Goal: Information Seeking & Learning: Learn about a topic

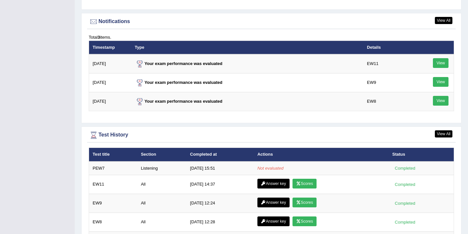
scroll to position [782, 0]
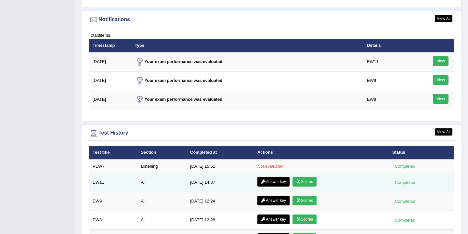
click at [303, 185] on link "Scores" at bounding box center [304, 182] width 24 height 10
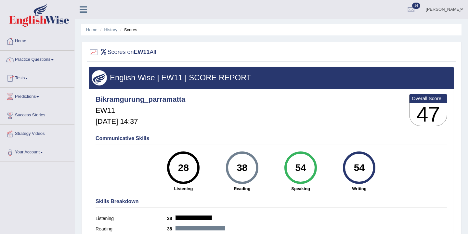
click at [22, 42] on link "Home" at bounding box center [37, 40] width 74 height 16
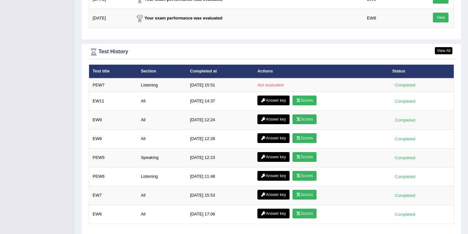
scroll to position [865, 0]
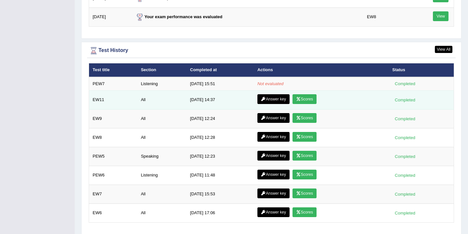
click at [266, 100] on link "Answer key" at bounding box center [273, 99] width 32 height 10
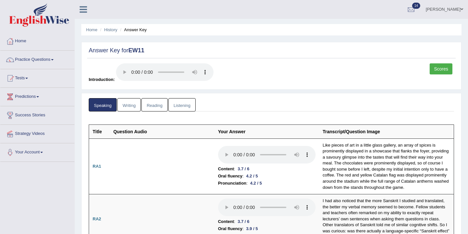
click at [133, 104] on link "Writing" at bounding box center [128, 104] width 23 height 13
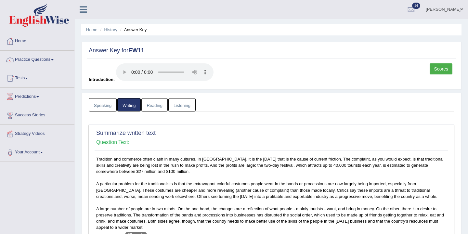
click at [160, 106] on link "Reading" at bounding box center [154, 104] width 26 height 13
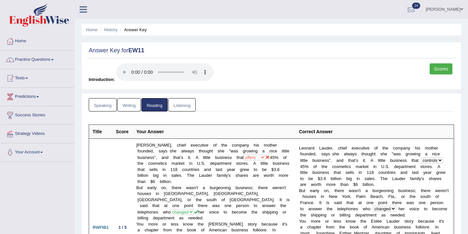
click at [180, 106] on link "Listening" at bounding box center [181, 104] width 27 height 13
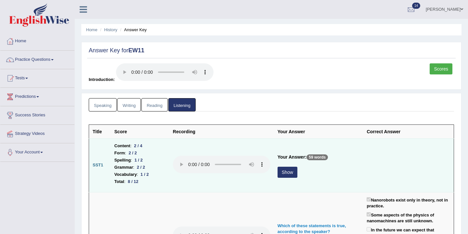
click at [289, 171] on button "Show" at bounding box center [287, 172] width 20 height 11
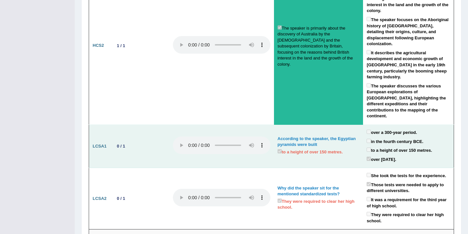
scroll to position [1092, 0]
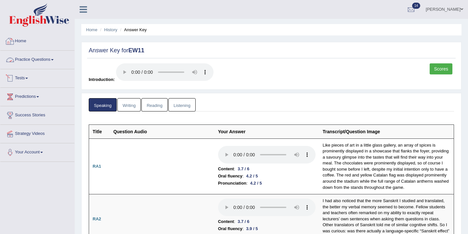
click at [23, 40] on link "Home" at bounding box center [37, 40] width 74 height 16
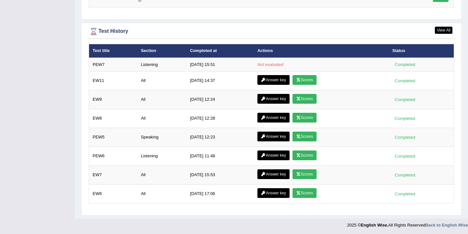
scroll to position [885, 0]
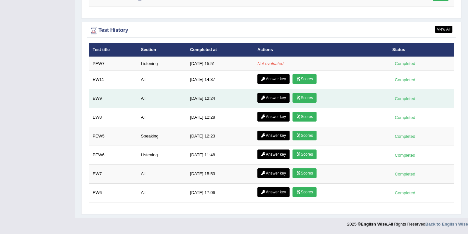
click at [233, 89] on td "[DATE] 12:24" at bounding box center [219, 98] width 67 height 19
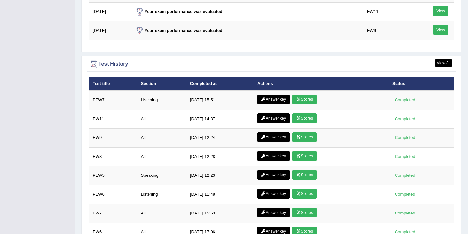
scroll to position [863, 0]
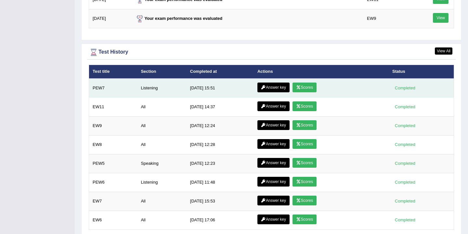
click at [304, 90] on link "Scores" at bounding box center [304, 87] width 24 height 10
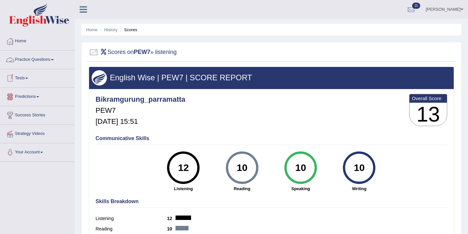
click at [53, 61] on link "Practice Questions" at bounding box center [37, 59] width 74 height 16
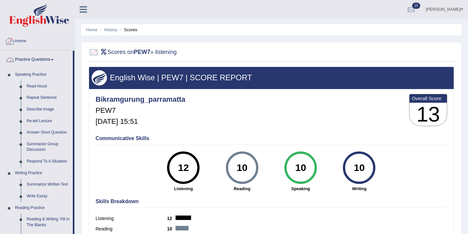
click at [26, 44] on link "Home" at bounding box center [37, 40] width 74 height 16
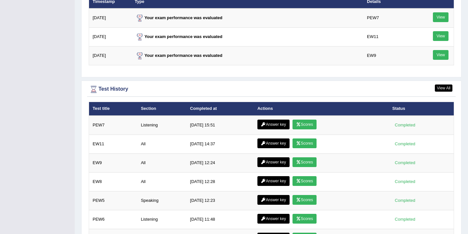
scroll to position [830, 0]
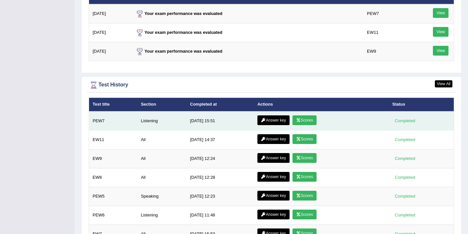
click at [271, 120] on link "Answer key" at bounding box center [273, 120] width 32 height 10
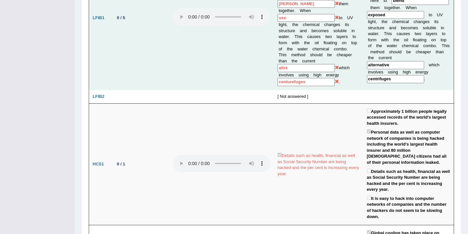
scroll to position [494, 0]
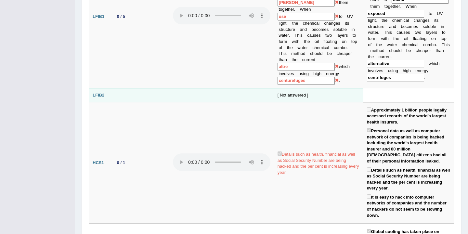
click at [293, 92] on div "[ Not answered ]" at bounding box center [318, 95] width 82 height 6
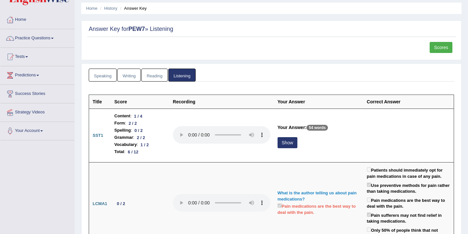
scroll to position [0, 0]
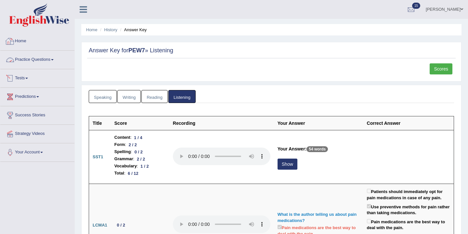
click at [22, 40] on link "Home" at bounding box center [37, 40] width 74 height 16
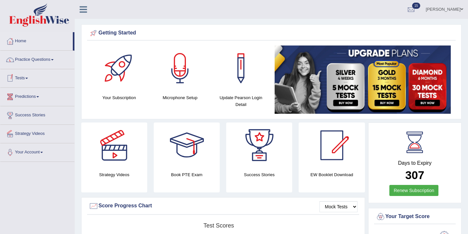
click at [50, 59] on link "Practice Questions" at bounding box center [37, 59] width 74 height 16
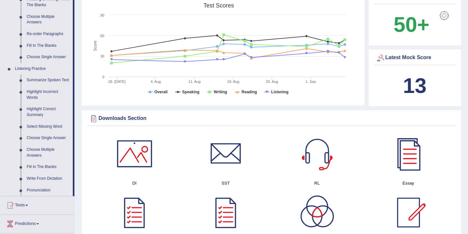
scroll to position [218, 0]
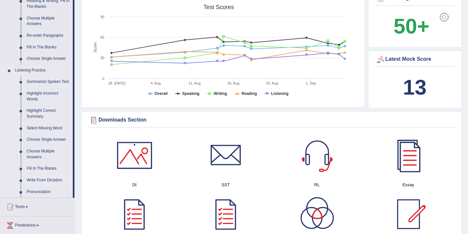
click at [38, 185] on link "Write From Dictation" at bounding box center [48, 180] width 49 height 12
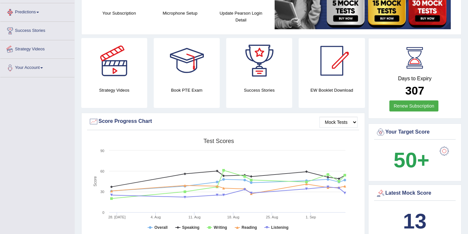
scroll to position [171, 0]
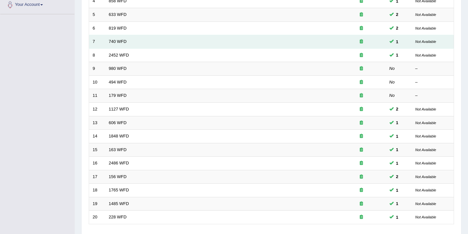
scroll to position [196, 0]
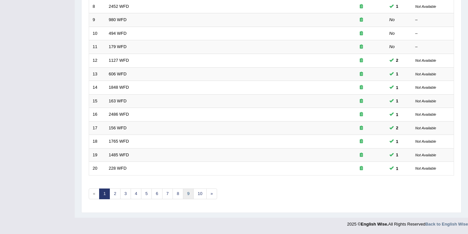
click at [189, 195] on link "9" at bounding box center [188, 193] width 11 height 11
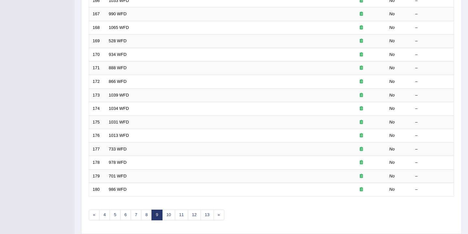
scroll to position [196, 0]
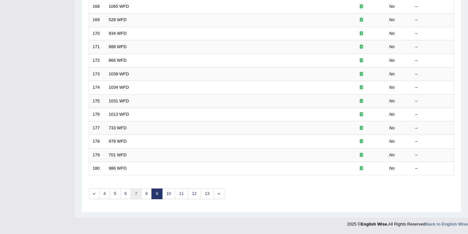
click at [136, 193] on link "7" at bounding box center [136, 193] width 11 height 11
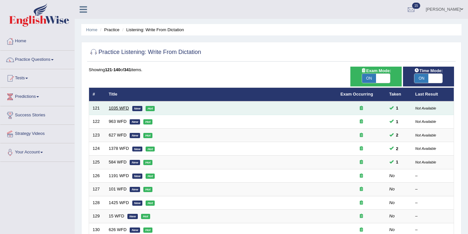
click at [116, 108] on link "1035 WFD" at bounding box center [119, 108] width 20 height 5
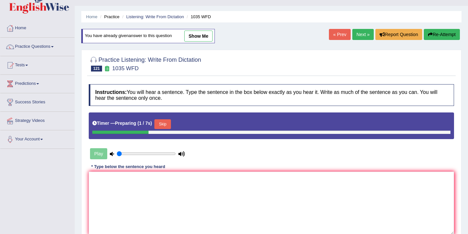
scroll to position [14, 0]
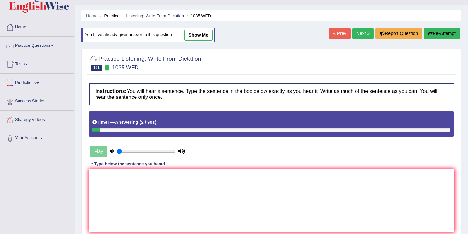
click at [357, 36] on link "Next »" at bounding box center [362, 33] width 21 height 11
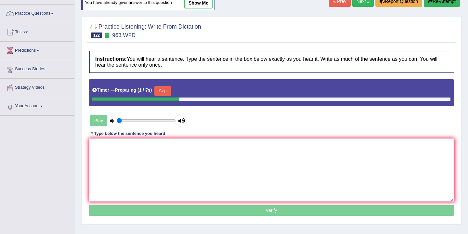
scroll to position [40, 0]
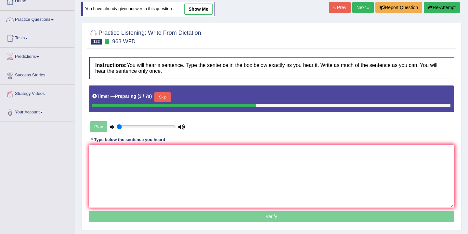
click at [363, 7] on link "Next »" at bounding box center [362, 7] width 21 height 11
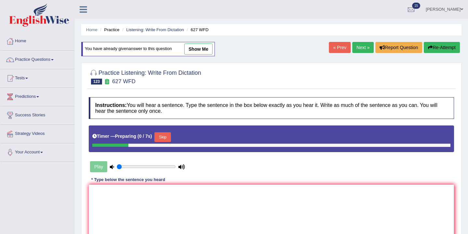
click at [358, 47] on link "Next »" at bounding box center [362, 47] width 21 height 11
click at [359, 45] on link "Next »" at bounding box center [362, 47] width 21 height 11
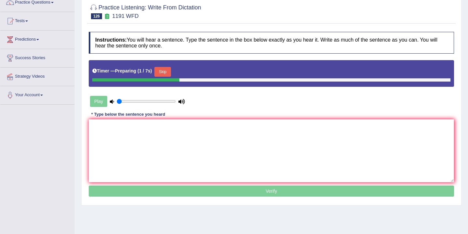
scroll to position [53, 0]
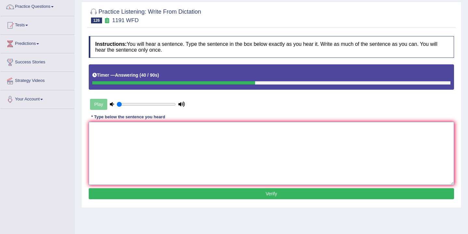
click at [99, 133] on textarea at bounding box center [271, 153] width 365 height 63
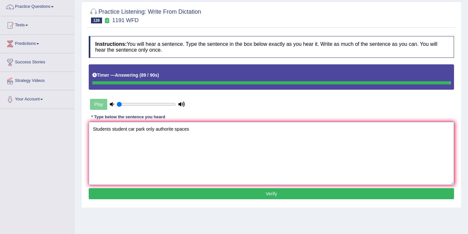
type textarea "Students student car park only authorite spaces"
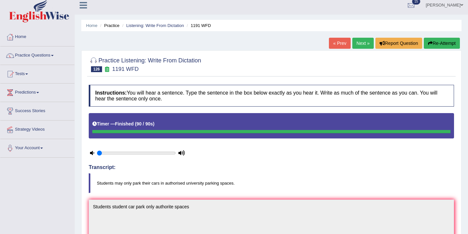
scroll to position [0, 0]
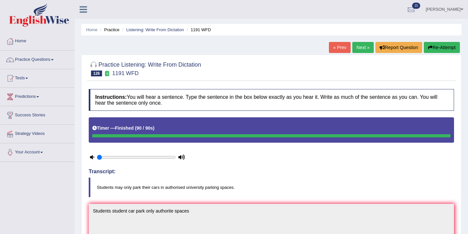
click at [359, 47] on link "Next »" at bounding box center [362, 47] width 21 height 11
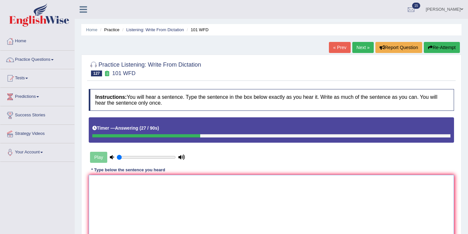
click at [97, 187] on textarea at bounding box center [271, 206] width 365 height 63
type textarea "c"
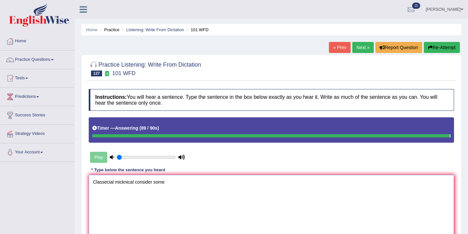
type textarea "Classecial micknical consider some"
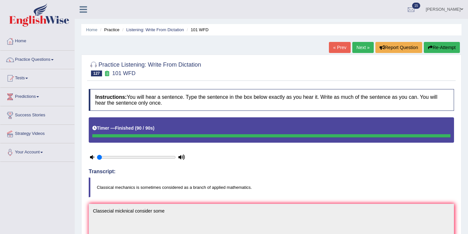
click at [440, 45] on button "Re-Attempt" at bounding box center [441, 47] width 36 height 11
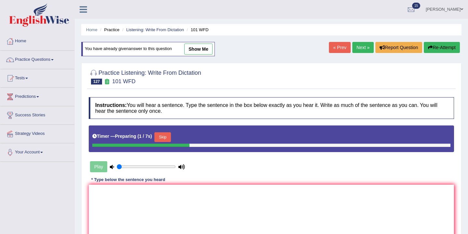
click at [166, 137] on button "Skip" at bounding box center [162, 137] width 16 height 10
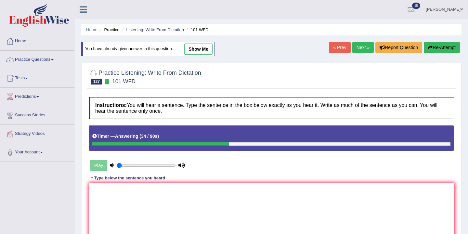
click at [103, 195] on textarea at bounding box center [271, 214] width 365 height 63
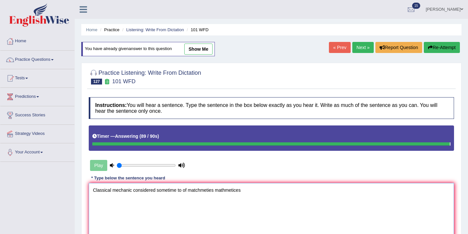
type textarea "Classical mechanic considered sometime to of matchmeties mathmetices"
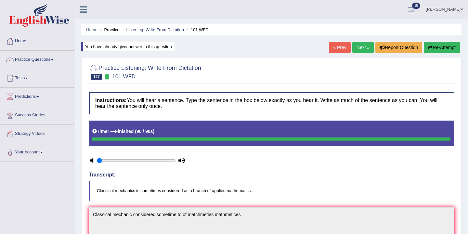
click at [361, 51] on link "Next »" at bounding box center [362, 47] width 21 height 11
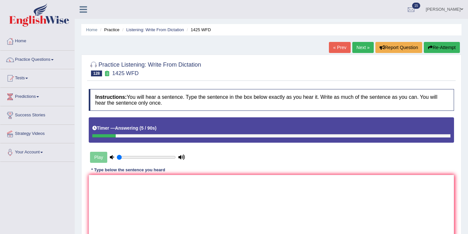
click at [440, 50] on button "Re-Attempt" at bounding box center [441, 47] width 36 height 11
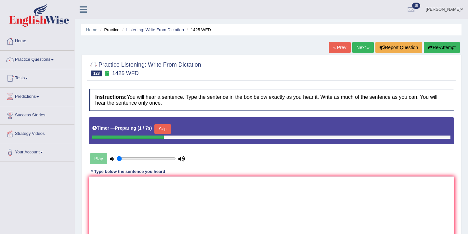
click at [167, 131] on button "Skip" at bounding box center [162, 129] width 16 height 10
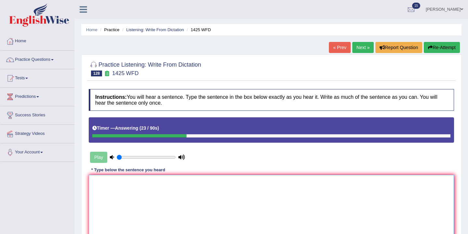
click at [113, 183] on textarea at bounding box center [271, 206] width 365 height 63
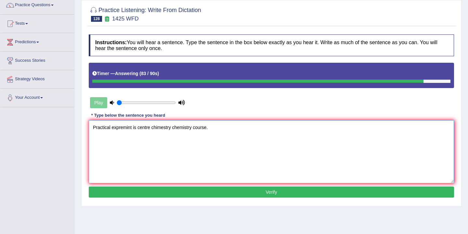
scroll to position [107, 0]
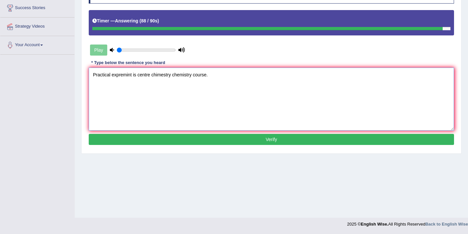
type textarea "Practical expremint is centre chimestry chemistry course."
click at [176, 136] on button "Verify" at bounding box center [271, 139] width 365 height 11
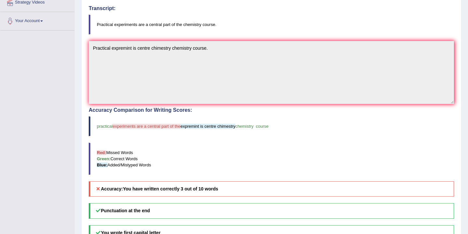
scroll to position [0, 0]
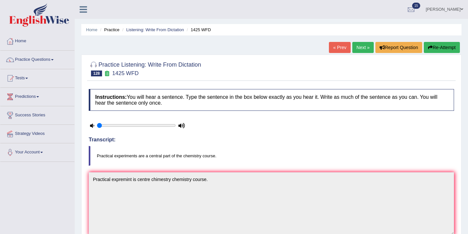
click at [360, 48] on link "Next »" at bounding box center [362, 47] width 21 height 11
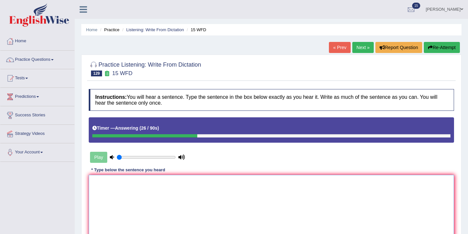
click at [113, 176] on textarea at bounding box center [271, 206] width 365 height 63
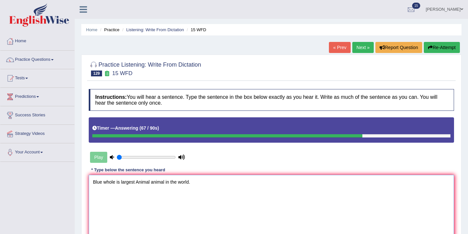
click at [120, 182] on textarea "Blue whole is largest Animal animal in the world." at bounding box center [271, 206] width 365 height 63
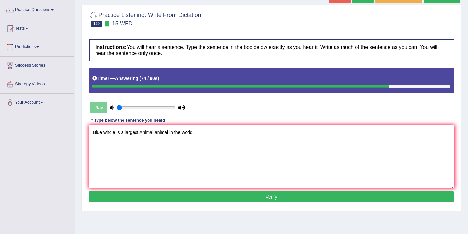
scroll to position [107, 0]
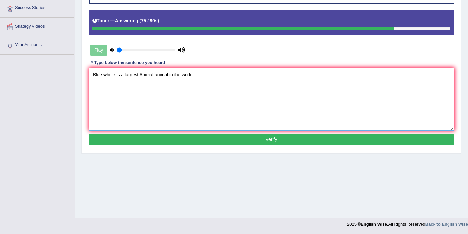
type textarea "Blue whole is a largest Animal animal in the world."
click at [253, 138] on button "Verify" at bounding box center [271, 139] width 365 height 11
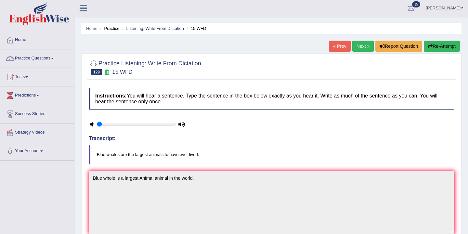
scroll to position [0, 0]
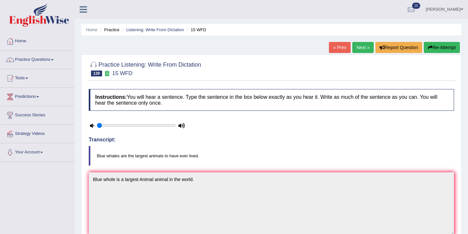
click at [438, 47] on button "Re-Attempt" at bounding box center [441, 47] width 36 height 11
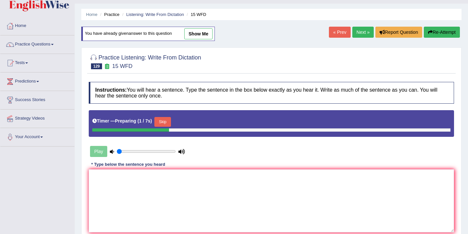
scroll to position [16, 0]
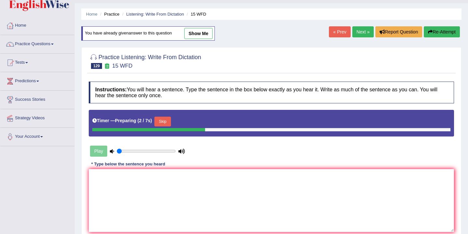
click at [166, 123] on button "Skip" at bounding box center [162, 122] width 16 height 10
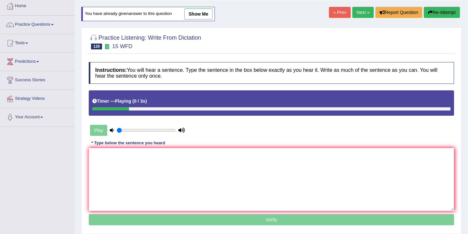
scroll to position [38, 0]
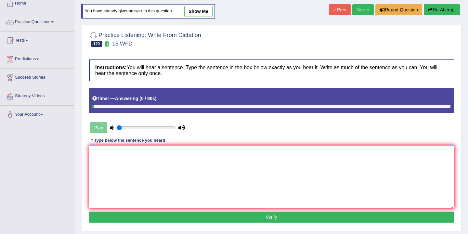
click at [130, 149] on textarea at bounding box center [271, 176] width 365 height 63
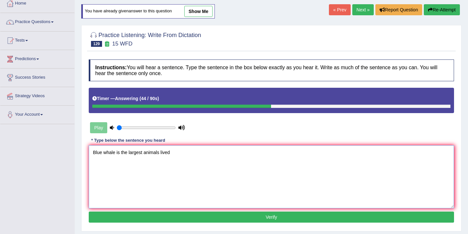
click at [160, 153] on textarea "Blue whale is the largest animals lived" at bounding box center [271, 176] width 365 height 63
click at [190, 156] on textarea "Blue whale is the largest animals in lived lived" at bounding box center [271, 176] width 365 height 63
click at [175, 153] on textarea "Blue whale is the largest animals in lived lived" at bounding box center [271, 176] width 365 height 63
click at [177, 155] on textarea "Blue whale is the largest animals in lived" at bounding box center [271, 176] width 365 height 63
type textarea "Blue whale is the largest animals in lived."
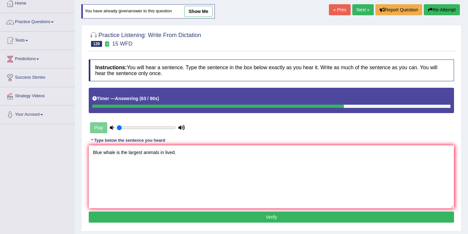
click at [243, 217] on button "Verify" at bounding box center [271, 216] width 365 height 11
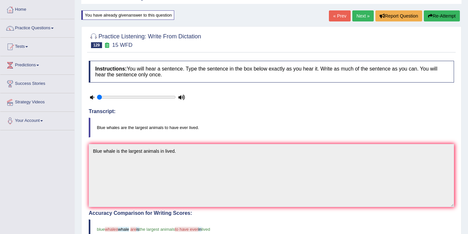
scroll to position [0, 0]
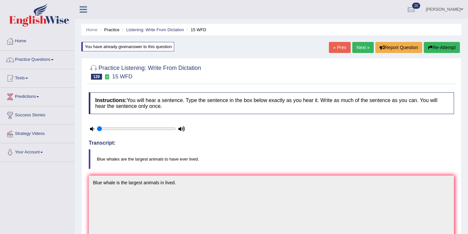
click at [358, 48] on link "Next »" at bounding box center [362, 47] width 21 height 11
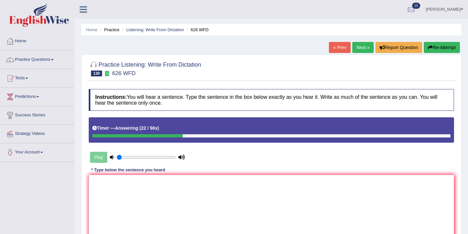
click at [440, 48] on button "Re-Attempt" at bounding box center [441, 47] width 36 height 11
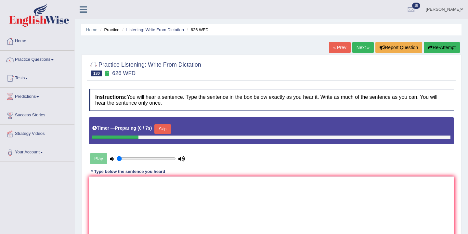
click at [167, 130] on button "Skip" at bounding box center [162, 129] width 16 height 10
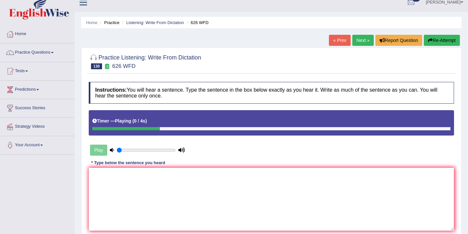
scroll to position [9, 0]
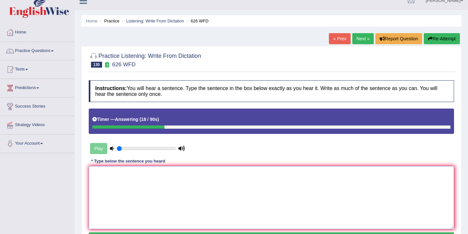
click at [97, 175] on textarea at bounding box center [271, 197] width 365 height 63
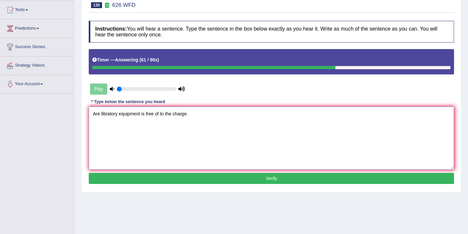
scroll to position [73, 0]
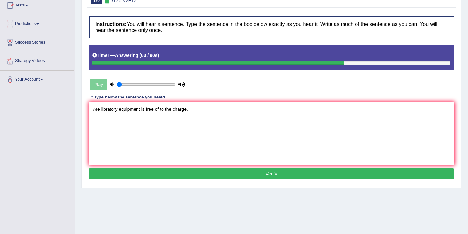
click at [119, 111] on textarea "Are libratory equipment is free of to the charge." at bounding box center [271, 133] width 365 height 63
type textarea "Are libratory equipments equipment is free of to the charge."
click at [206, 172] on button "Verify" at bounding box center [271, 173] width 365 height 11
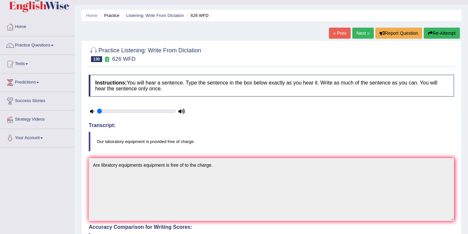
scroll to position [0, 0]
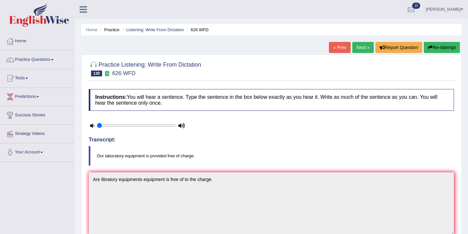
click at [360, 47] on link "Next »" at bounding box center [362, 47] width 21 height 11
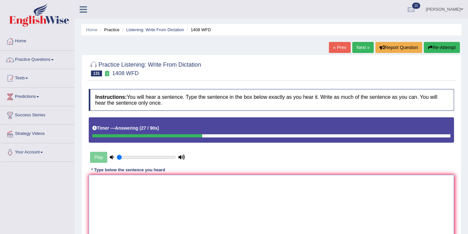
click at [107, 182] on textarea at bounding box center [271, 206] width 365 height 63
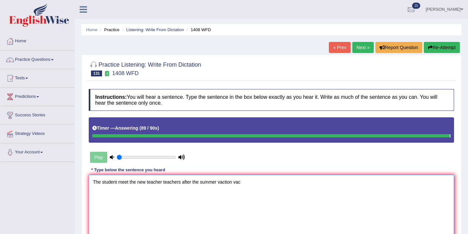
type textarea "The student meet the new teacher teachers after the summer vaction vac"
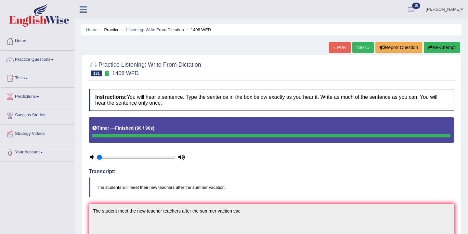
click at [362, 49] on link "Next »" at bounding box center [362, 47] width 21 height 11
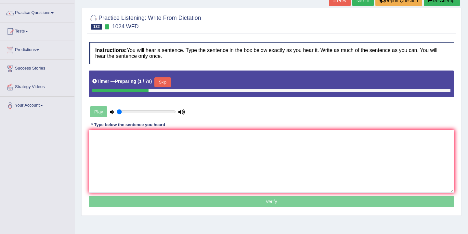
scroll to position [50, 0]
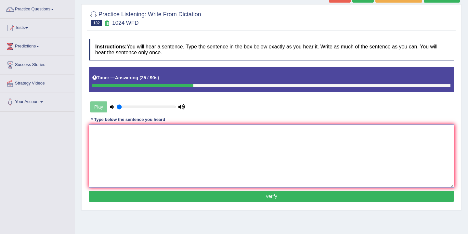
click at [103, 132] on textarea at bounding box center [271, 155] width 365 height 63
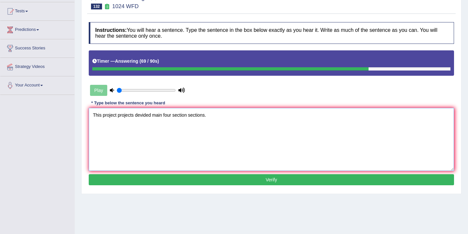
scroll to position [67, 0]
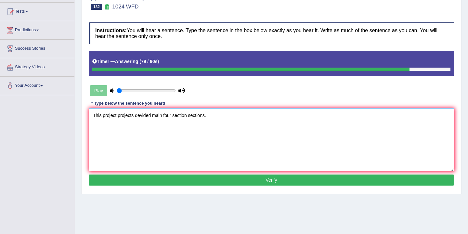
type textarea "This project projects devided main four section sections."
click at [217, 182] on button "Verify" at bounding box center [271, 179] width 365 height 11
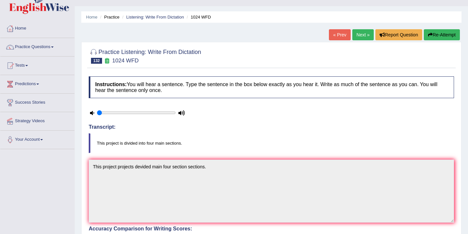
scroll to position [0, 0]
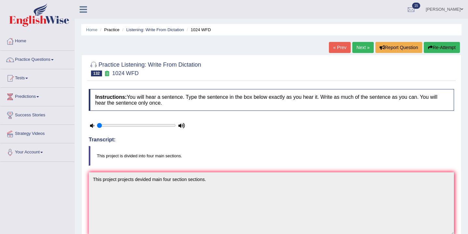
click at [359, 50] on link "Next »" at bounding box center [362, 47] width 21 height 11
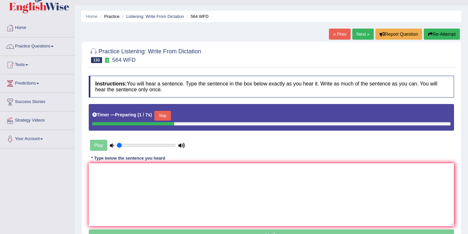
scroll to position [18, 0]
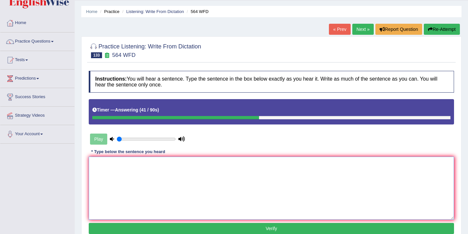
click at [116, 169] on textarea at bounding box center [271, 188] width 365 height 63
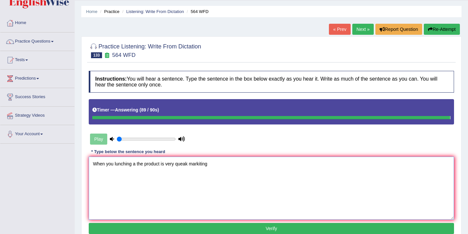
type textarea "When you lunching a the product is very queak markiting"
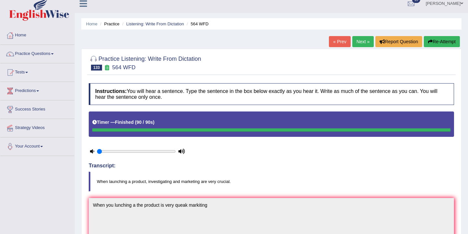
scroll to position [0, 0]
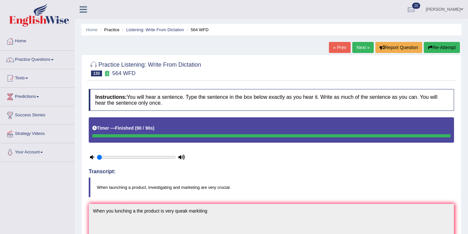
click at [358, 47] on link "Next »" at bounding box center [362, 47] width 21 height 11
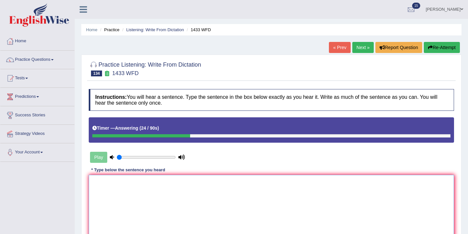
click at [104, 183] on textarea at bounding box center [271, 206] width 365 height 63
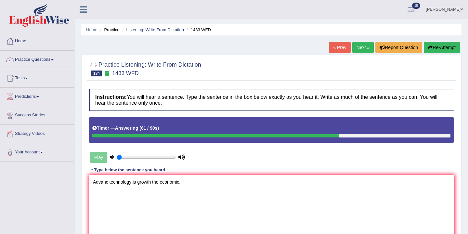
click at [137, 183] on textarea "Advanc technology is growth the economic." at bounding box center [271, 206] width 365 height 63
click at [163, 183] on textarea "Advanc technology is a growth the economic." at bounding box center [271, 206] width 365 height 63
click at [157, 182] on textarea "Advanc technology is a growth the economic." at bounding box center [271, 206] width 365 height 63
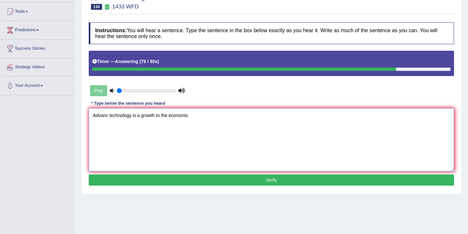
scroll to position [107, 0]
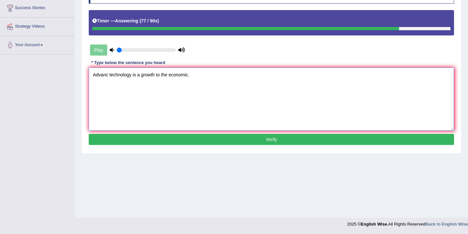
type textarea "Advanc technology is a growth to the economic."
click at [269, 140] on button "Verify" at bounding box center [271, 139] width 365 height 11
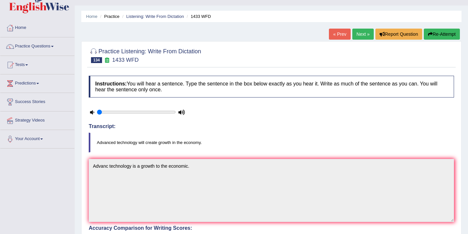
scroll to position [0, 0]
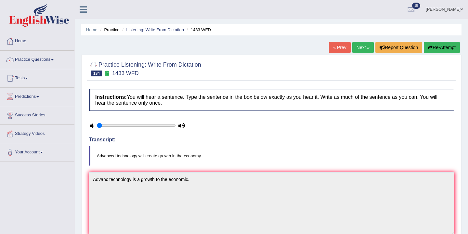
click at [358, 46] on link "Next »" at bounding box center [362, 47] width 21 height 11
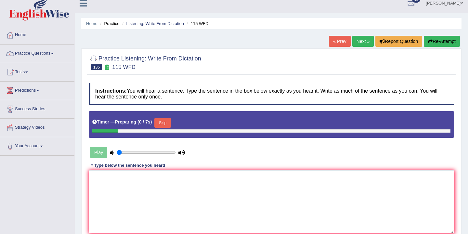
scroll to position [8, 0]
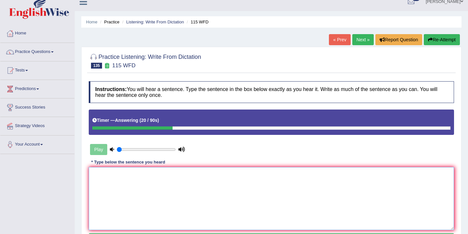
click at [121, 174] on textarea at bounding box center [271, 198] width 365 height 63
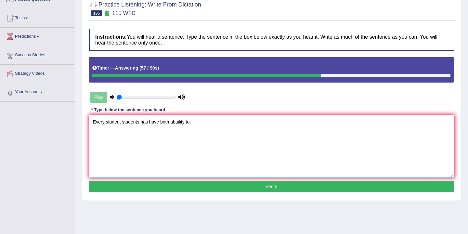
scroll to position [107, 0]
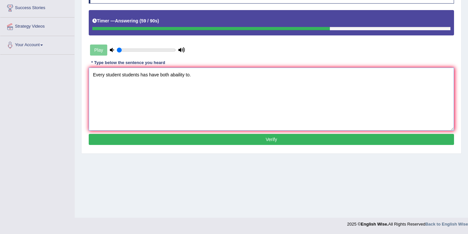
type textarea "Every student students has have both abaility to."
click at [189, 138] on button "Verify" at bounding box center [271, 139] width 365 height 11
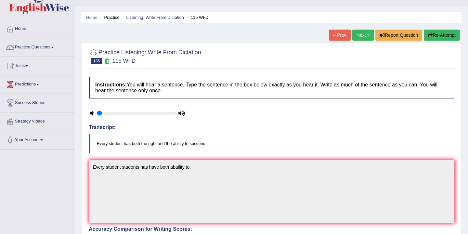
scroll to position [0, 0]
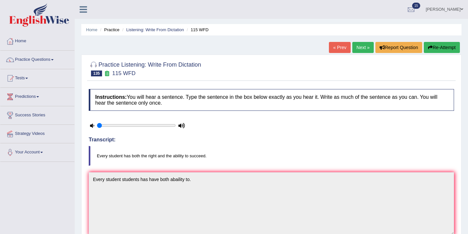
click at [359, 47] on link "Next »" at bounding box center [362, 47] width 21 height 11
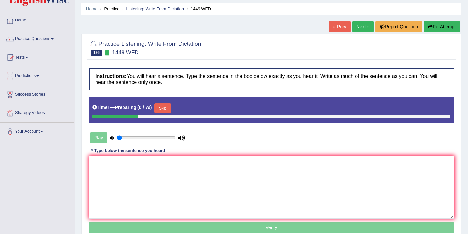
scroll to position [43, 0]
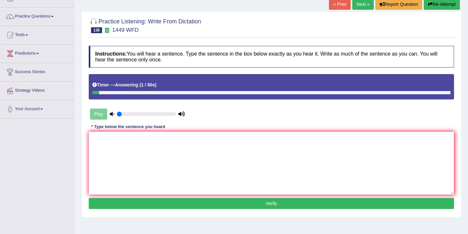
click at [437, 4] on button "Re-Attempt" at bounding box center [441, 4] width 36 height 11
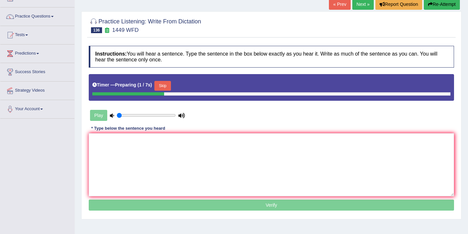
click at [164, 88] on button "Skip" at bounding box center [162, 86] width 16 height 10
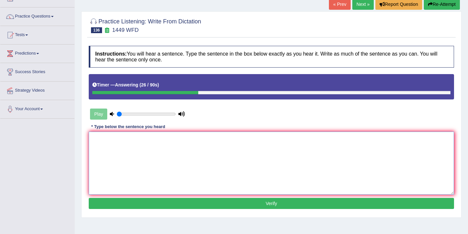
click at [93, 136] on textarea at bounding box center [271, 163] width 365 height 63
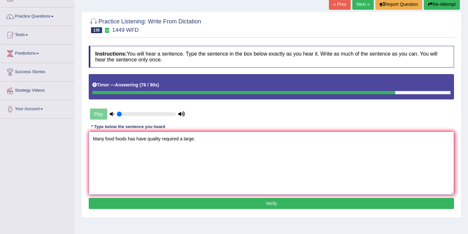
click at [146, 140] on textarea "Many food foods has have quality required a large." at bounding box center [271, 163] width 365 height 63
click at [184, 140] on textarea "Many food foods has have a quality required a large." at bounding box center [271, 163] width 365 height 63
type textarea "Many food foods has have a quality required the a large."
click at [240, 202] on button "Verify" at bounding box center [271, 203] width 365 height 11
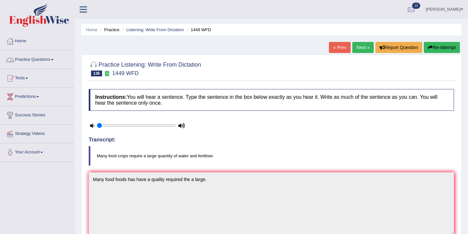
click at [51, 62] on link "Practice Questions" at bounding box center [37, 59] width 74 height 16
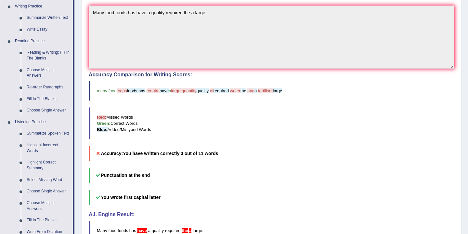
scroll to position [281, 0]
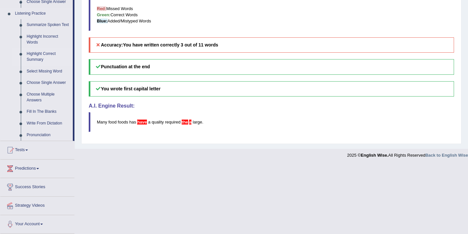
click at [42, 55] on link "Highlight Correct Summary" at bounding box center [48, 56] width 49 height 17
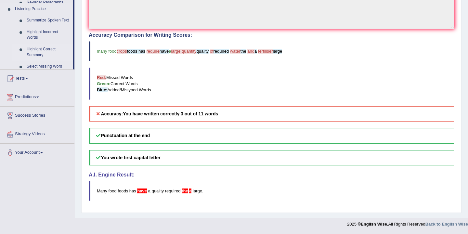
scroll to position [78, 0]
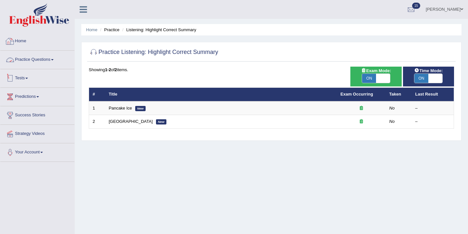
click at [52, 61] on link "Practice Questions" at bounding box center [37, 59] width 74 height 16
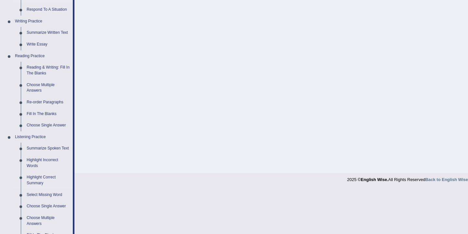
scroll to position [176, 0]
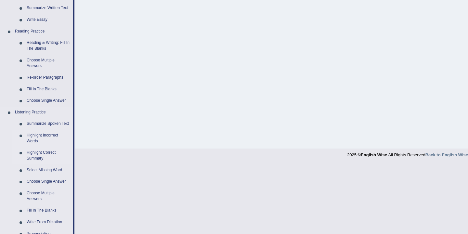
click at [40, 140] on link "Highlight Incorrect Words" at bounding box center [48, 138] width 49 height 17
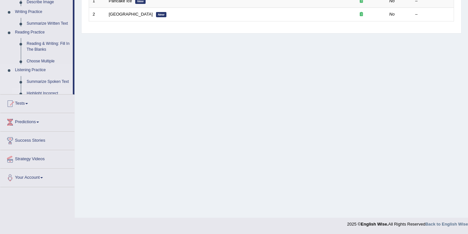
scroll to position [107, 0]
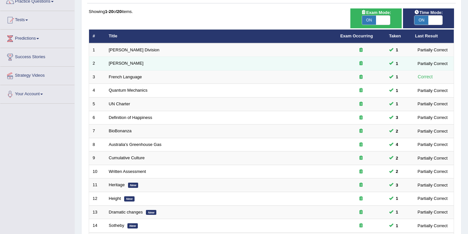
scroll to position [171, 0]
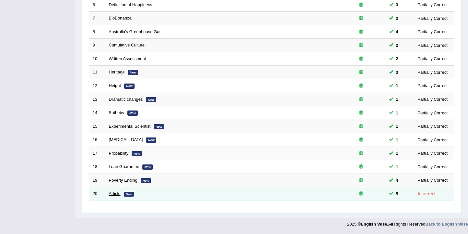
click at [119, 195] on link "Article" at bounding box center [115, 193] width 12 height 5
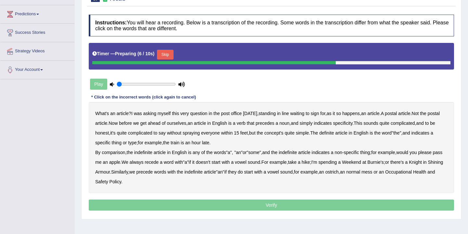
scroll to position [78, 0]
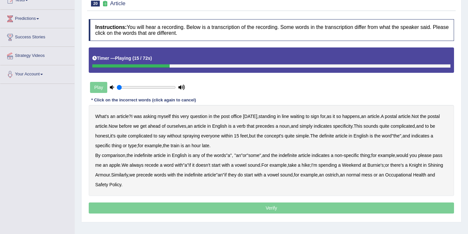
click at [118, 127] on b "Now" at bounding box center [112, 125] width 9 height 5
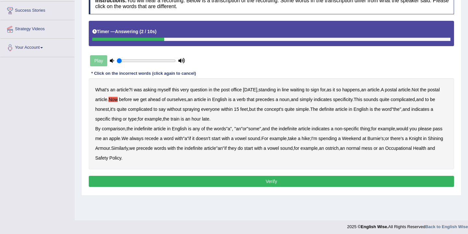
scroll to position [107, 0]
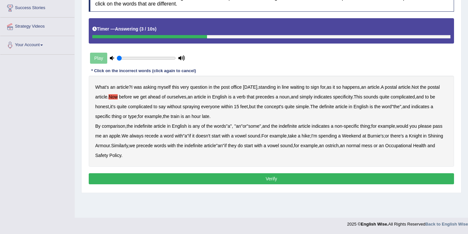
click at [275, 179] on button "Verify" at bounding box center [271, 178] width 365 height 11
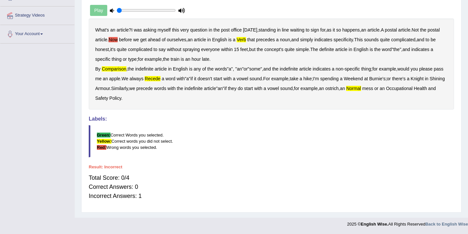
scroll to position [0, 0]
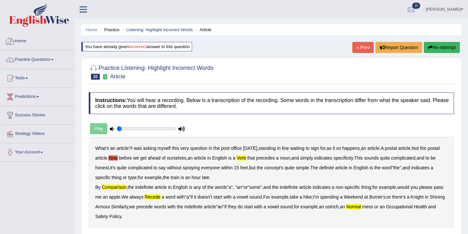
click at [22, 42] on link "Home" at bounding box center [37, 40] width 74 height 16
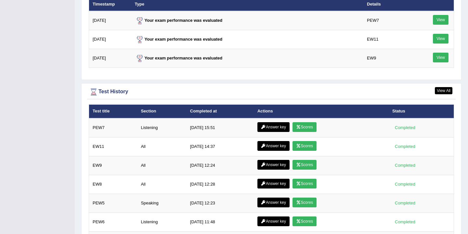
scroll to position [891, 0]
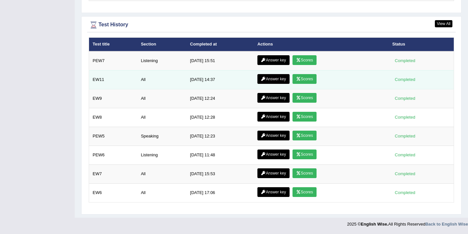
click at [300, 80] on link "Scores" at bounding box center [304, 79] width 24 height 10
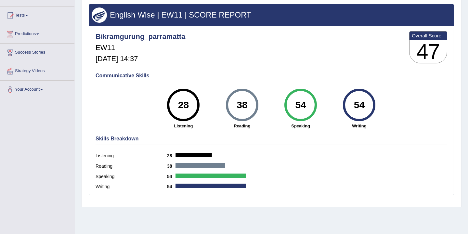
scroll to position [42, 0]
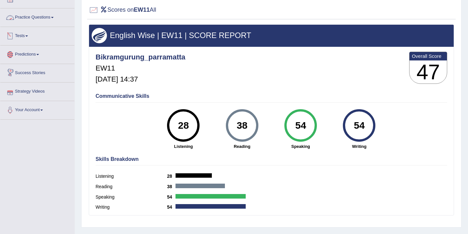
click at [51, 17] on link "Practice Questions" at bounding box center [37, 16] width 74 height 16
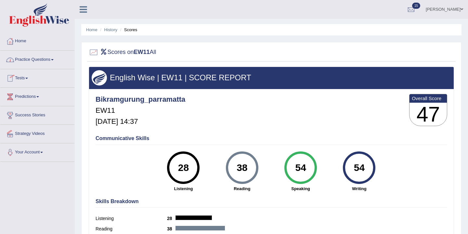
click at [25, 42] on link "Home" at bounding box center [37, 40] width 74 height 16
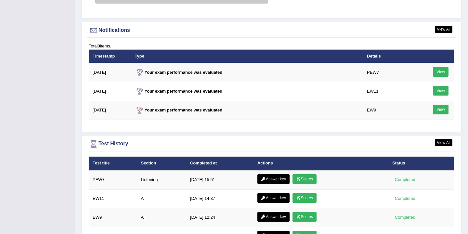
scroll to position [823, 0]
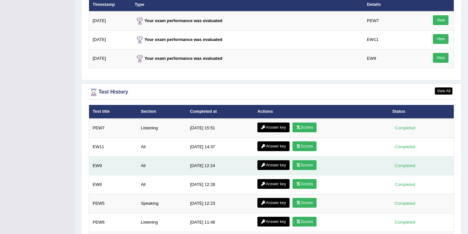
click at [306, 167] on link "Scores" at bounding box center [304, 165] width 24 height 10
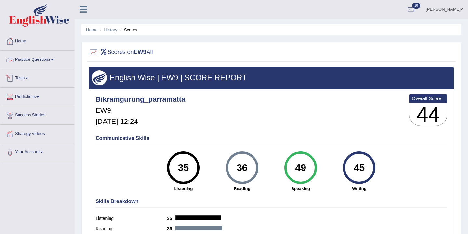
click at [50, 61] on link "Practice Questions" at bounding box center [37, 59] width 74 height 16
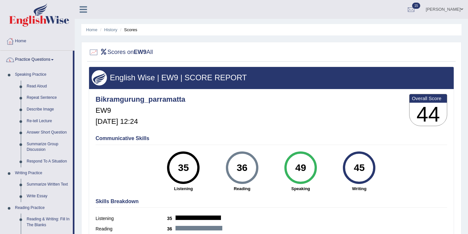
click at [22, 38] on link "Home" at bounding box center [37, 40] width 74 height 16
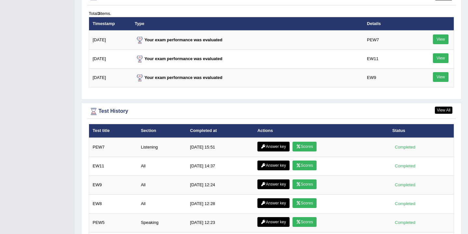
scroll to position [812, 0]
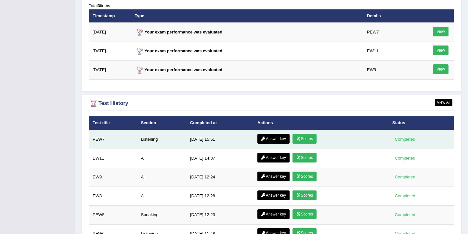
click at [277, 139] on link "Answer key" at bounding box center [273, 139] width 32 height 10
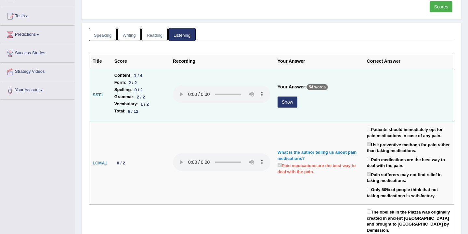
scroll to position [63, 0]
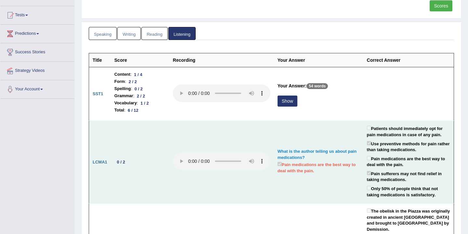
drag, startPoint x: 154, startPoint y: 148, endPoint x: 156, endPoint y: 128, distance: 19.6
click at [154, 135] on td "0 / 2" at bounding box center [140, 162] width 58 height 82
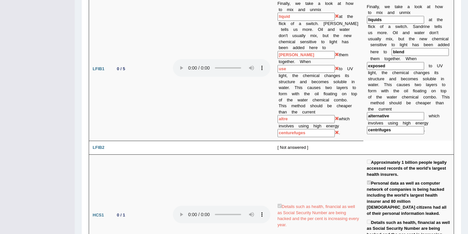
scroll to position [442, 0]
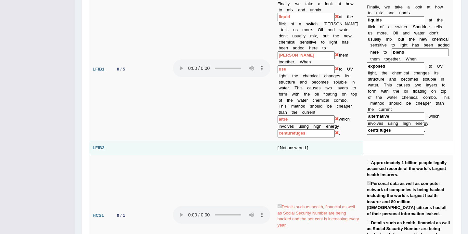
click at [285, 141] on td "[ Not answered ]" at bounding box center [318, 148] width 89 height 14
click at [292, 145] on div "[ Not answered ]" at bounding box center [318, 148] width 82 height 6
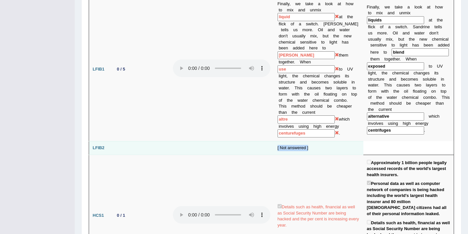
click at [292, 145] on div "[ Not answered ]" at bounding box center [318, 148] width 82 height 6
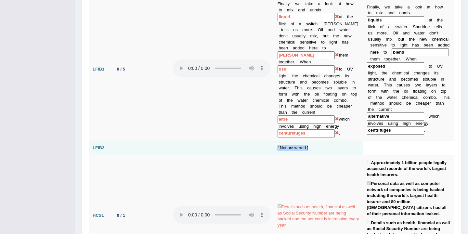
click at [292, 145] on div "[ Not answered ]" at bounding box center [318, 148] width 82 height 6
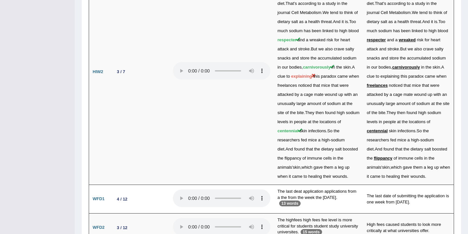
scroll to position [1387, 0]
